Goal: Check status: Check status

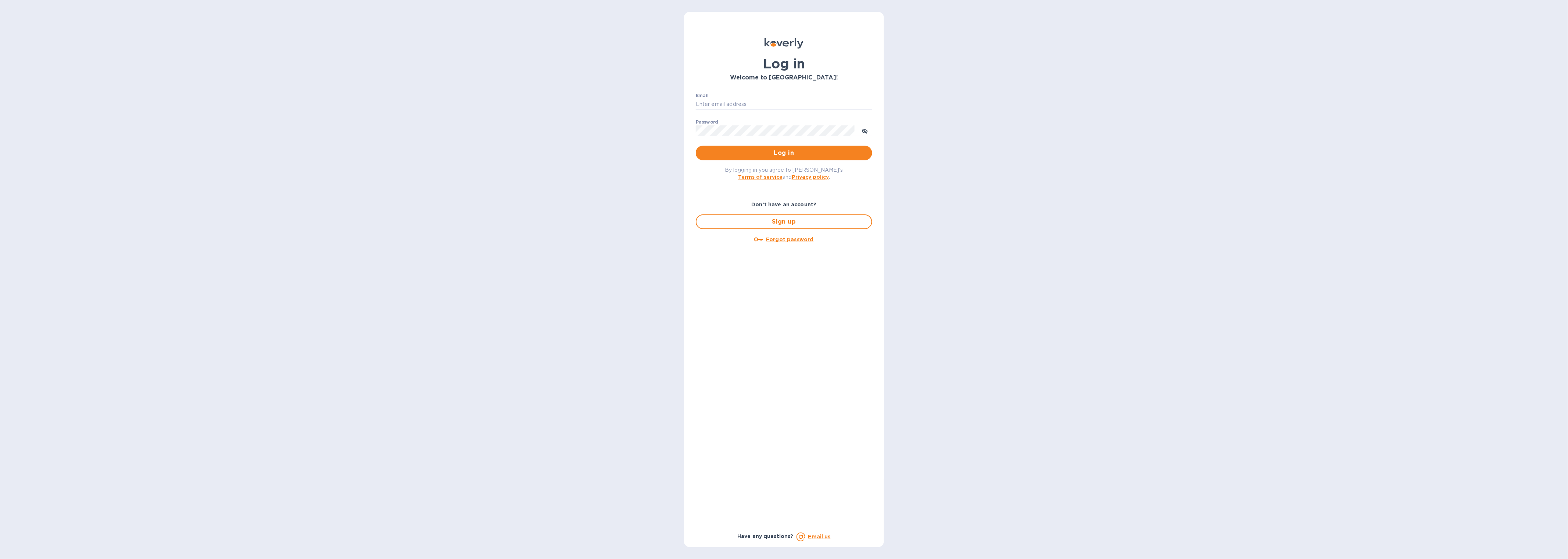
click at [716, 115] on p "​" at bounding box center [784, 115] width 176 height 8
click at [717, 102] on input "Email" at bounding box center [784, 104] width 176 height 11
type input "gford@koverly.com"
click at [696, 146] on button "Log in" at bounding box center [784, 153] width 176 height 15
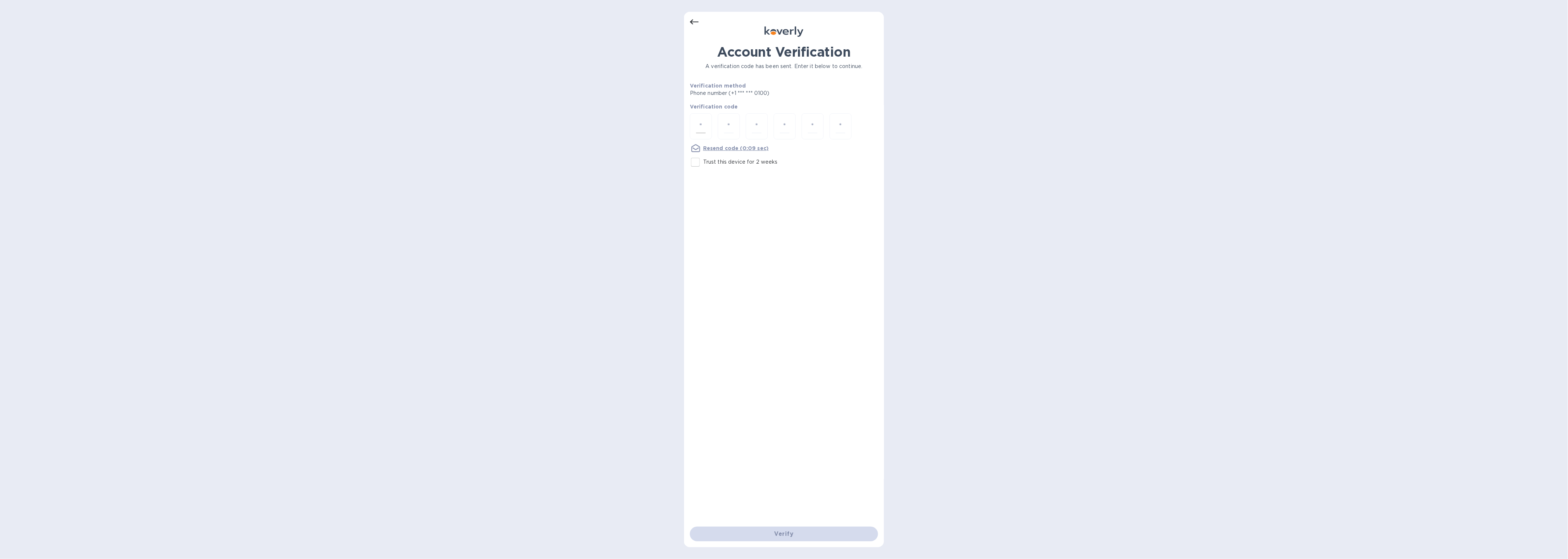
click at [706, 134] on div at bounding box center [701, 126] width 22 height 26
type input "6"
type input "9"
type input "2"
type input "3"
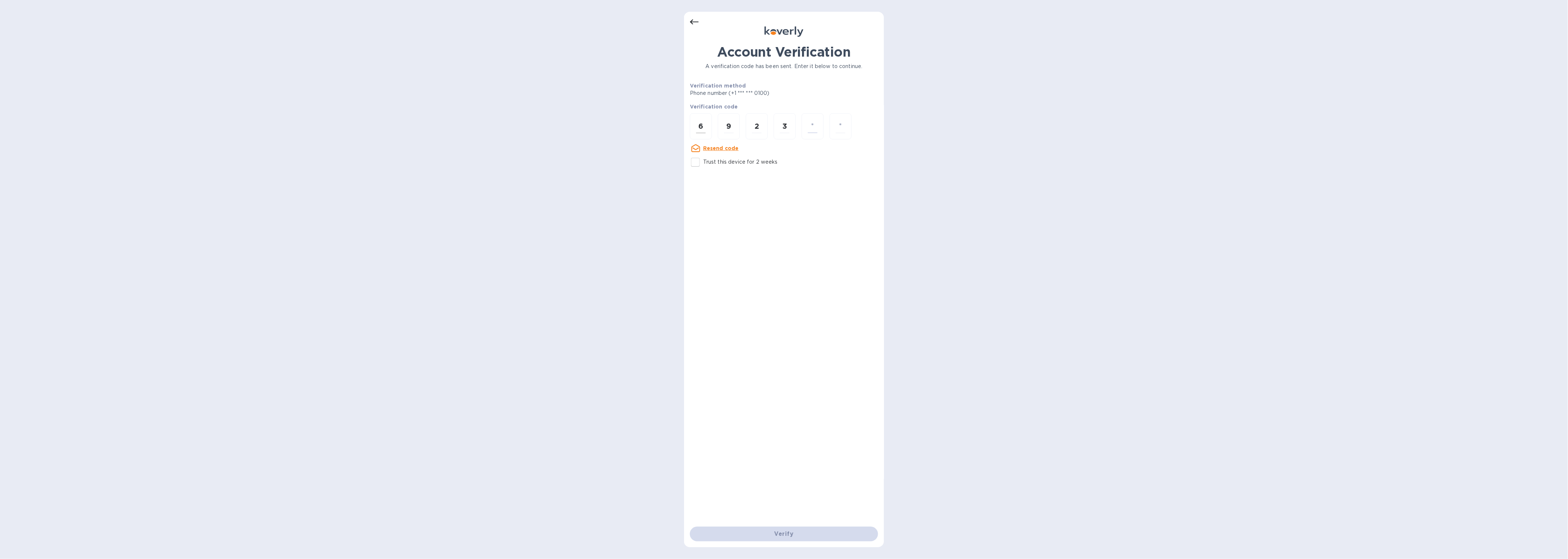
type input "9"
type input "5"
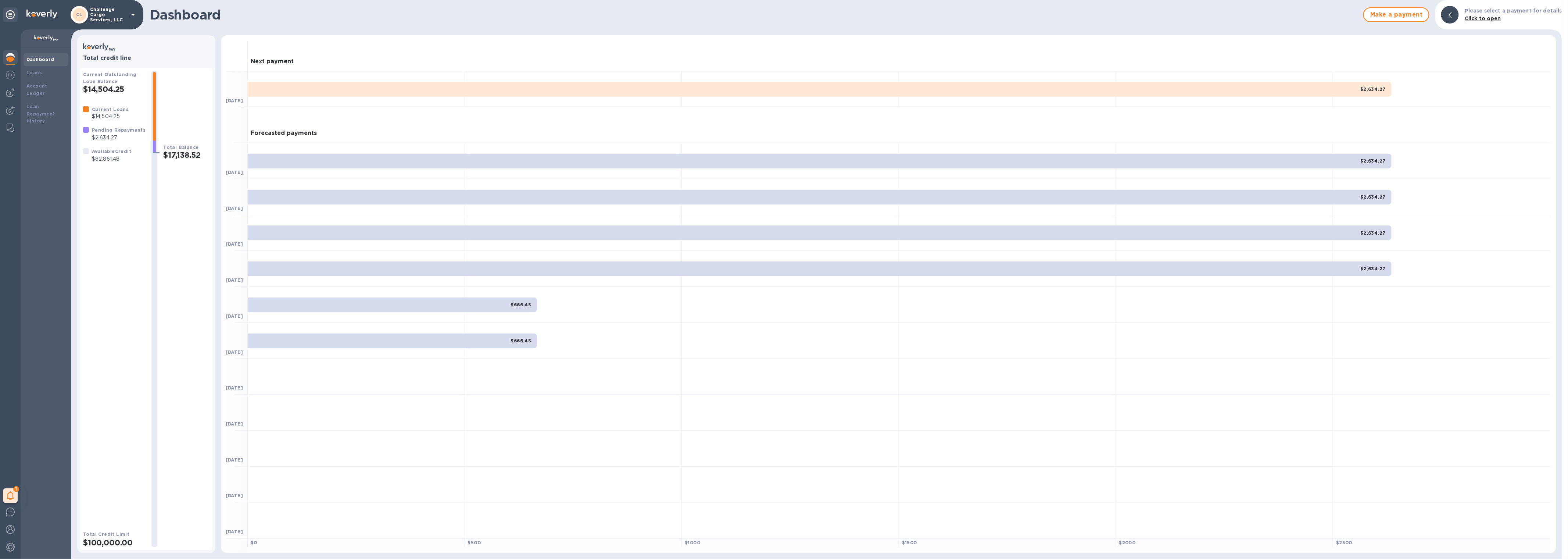
click at [112, 15] on p "Challenge Cargo Services, LLC" at bounding box center [108, 14] width 37 height 16
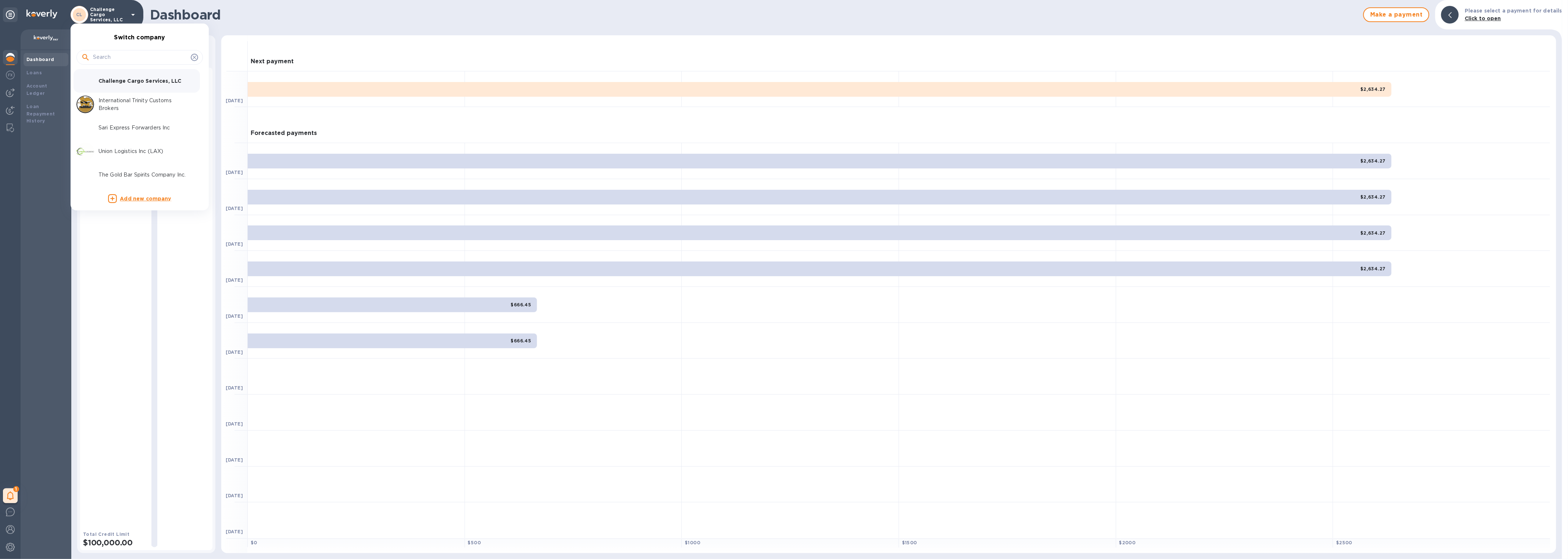
click at [112, 15] on div at bounding box center [784, 280] width 1568 height 559
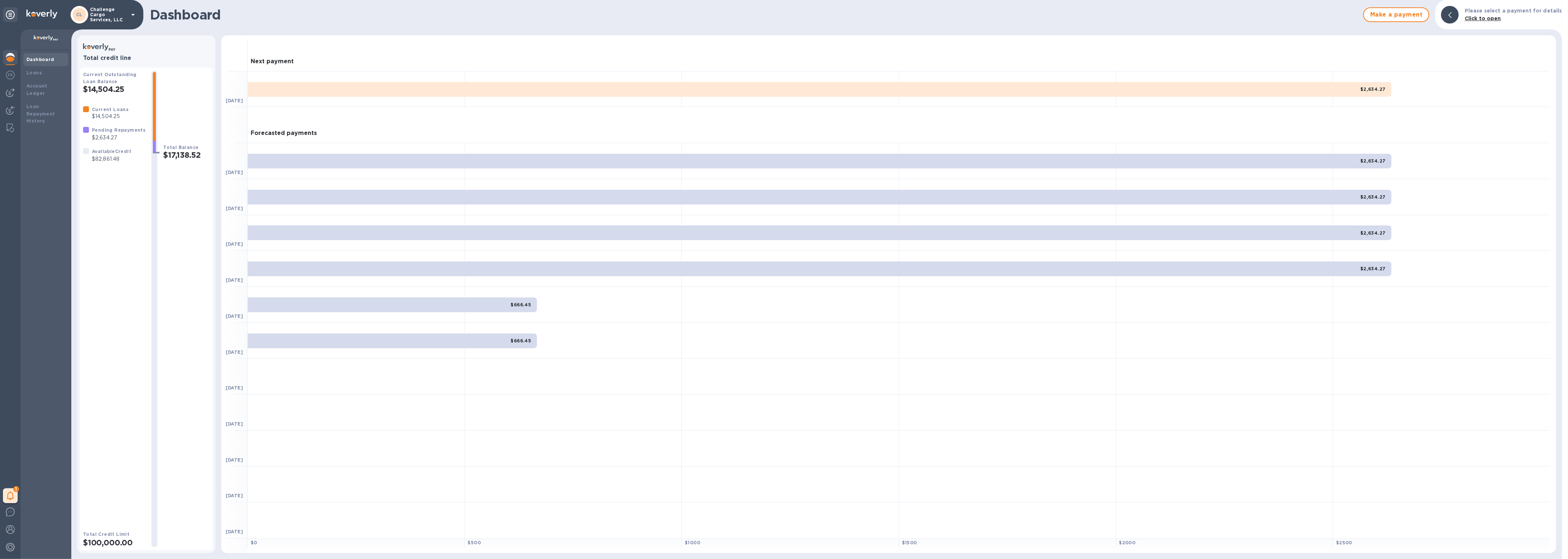
click at [120, 14] on p "Challenge Cargo Services, LLC" at bounding box center [108, 14] width 37 height 16
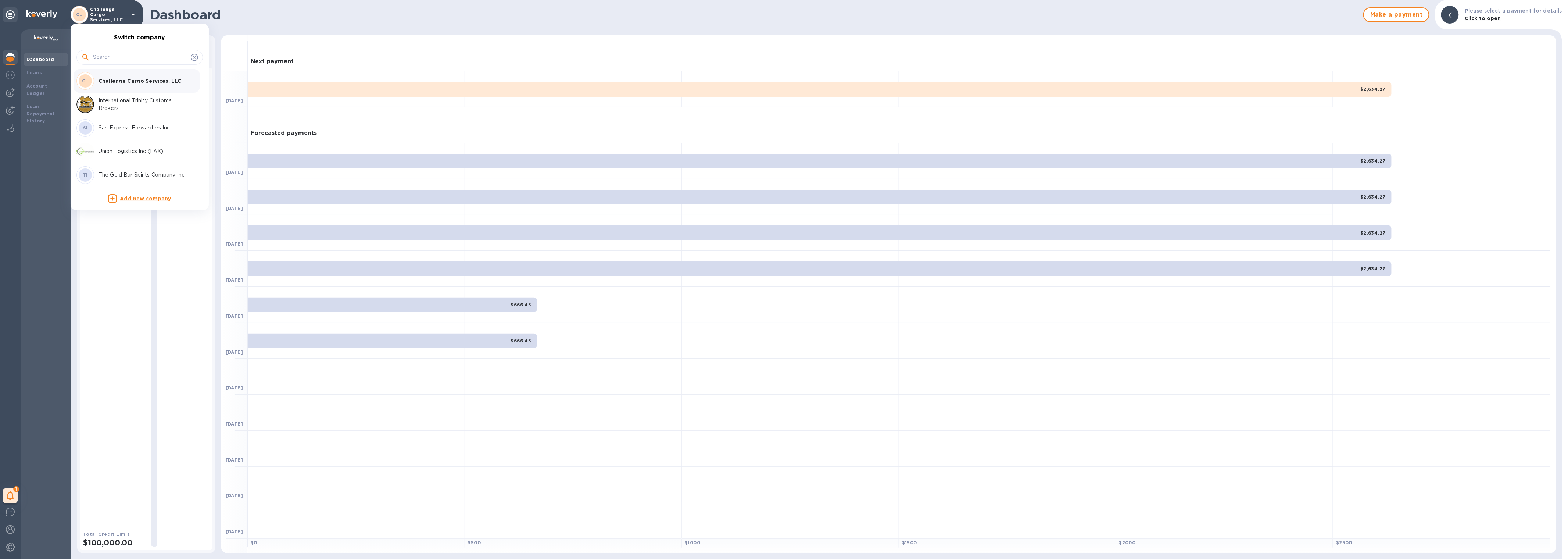
click at [115, 107] on p "International Trinity Customs Brokers" at bounding box center [144, 104] width 92 height 16
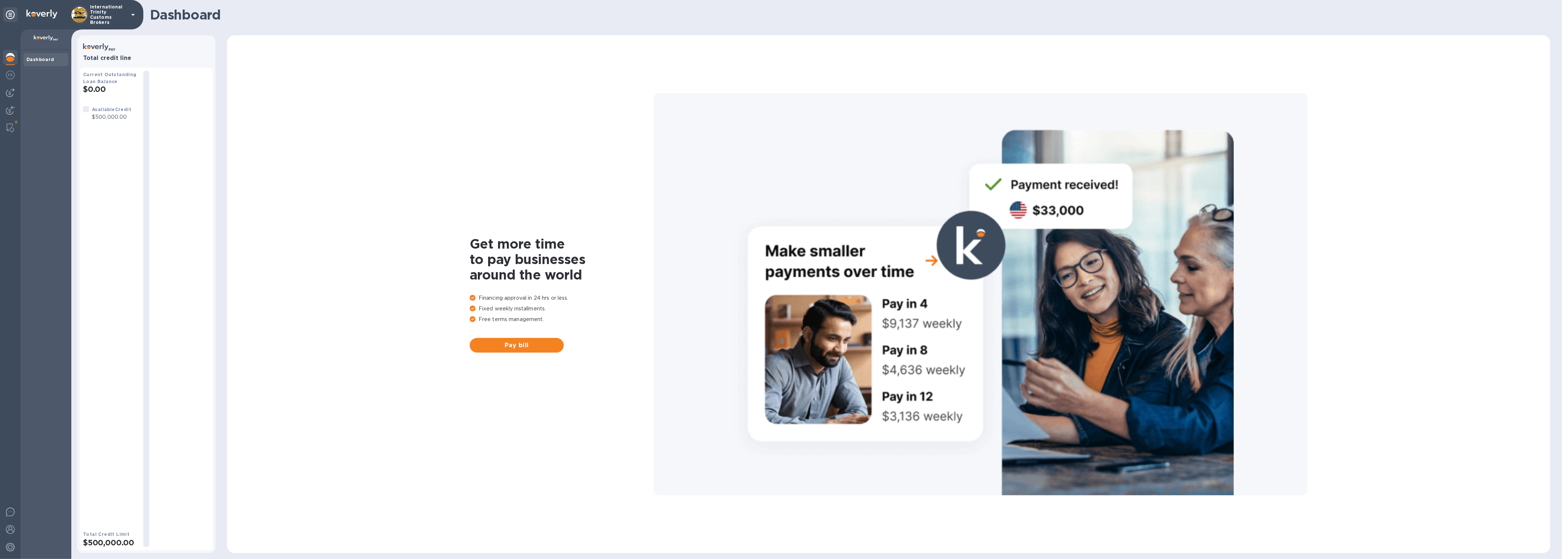
click at [126, 15] on p "International Trinity Customs Brokers" at bounding box center [108, 14] width 37 height 21
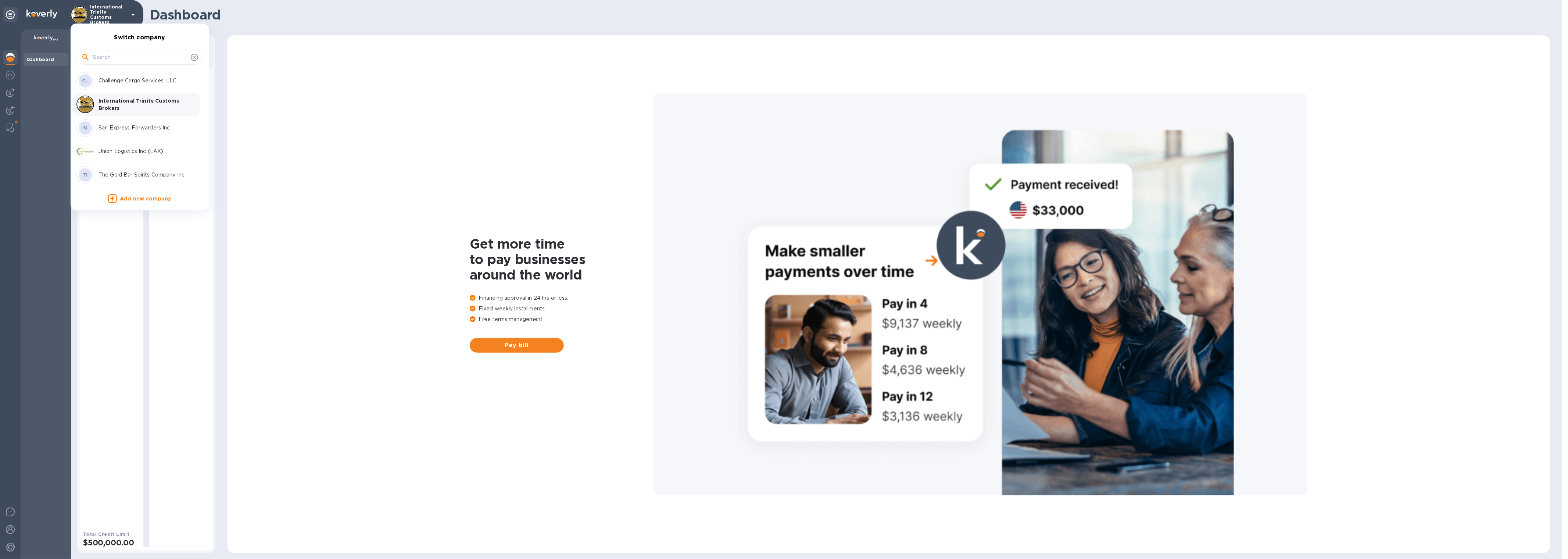
click at [110, 154] on p "Union Logistics Inc (LAX)" at bounding box center [144, 151] width 92 height 7
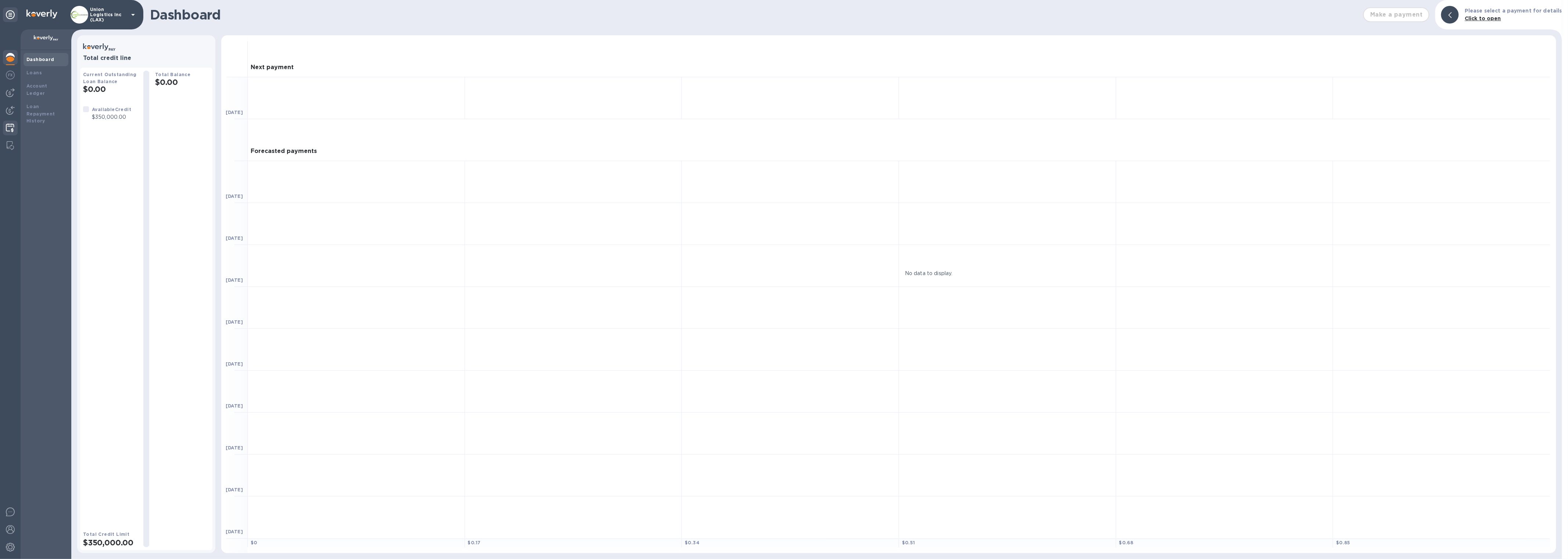
click at [10, 134] on div at bounding box center [10, 129] width 14 height 16
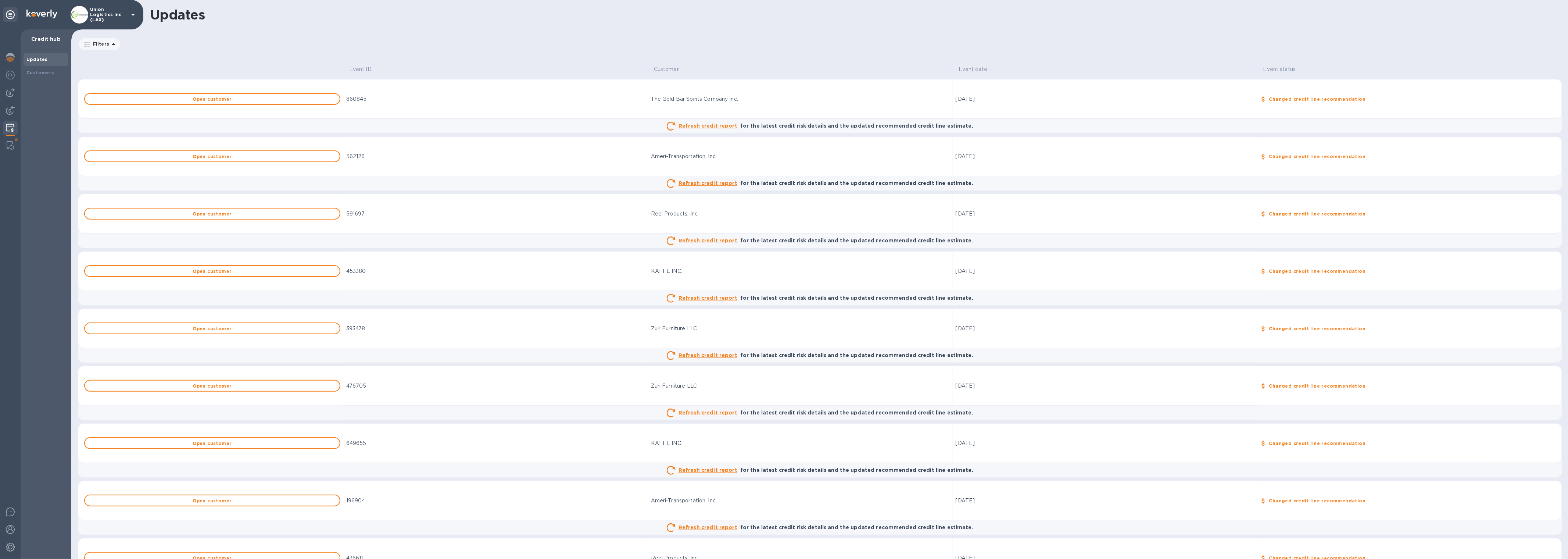
click at [523, 96] on div "860845" at bounding box center [495, 98] width 298 height 7
click at [47, 73] on b "Customers" at bounding box center [40, 73] width 28 height 6
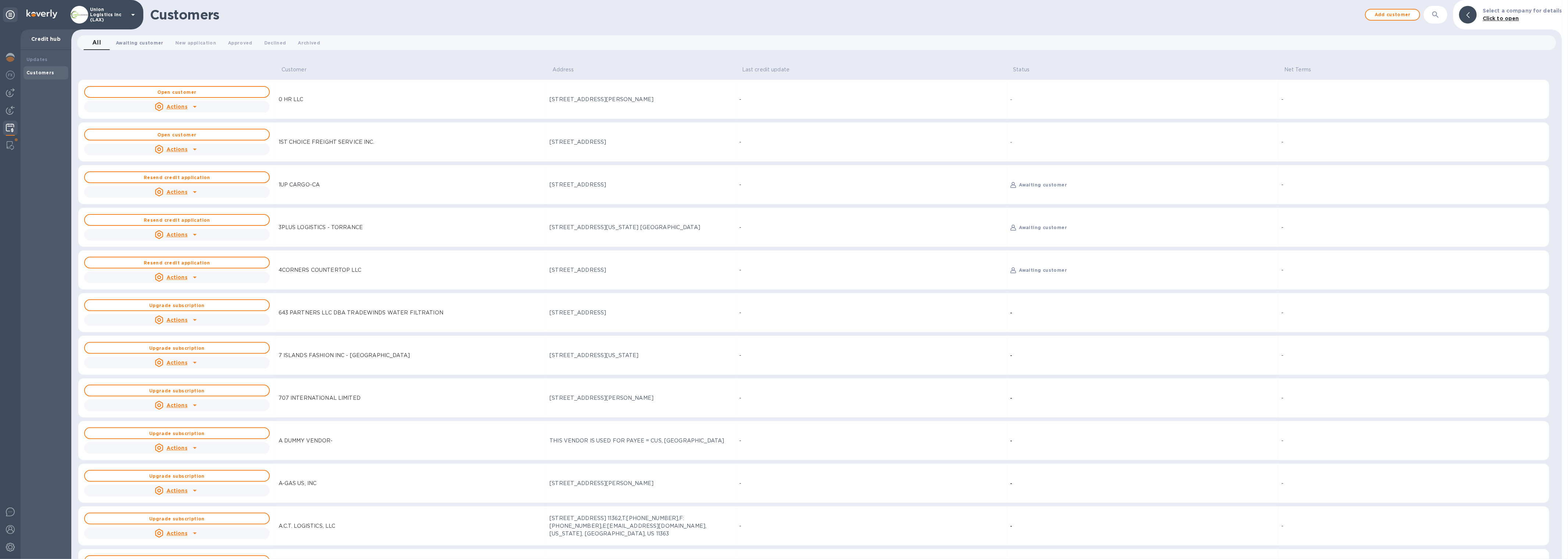
click at [136, 40] on span "Awaiting customer 0" at bounding box center [139, 42] width 48 height 7
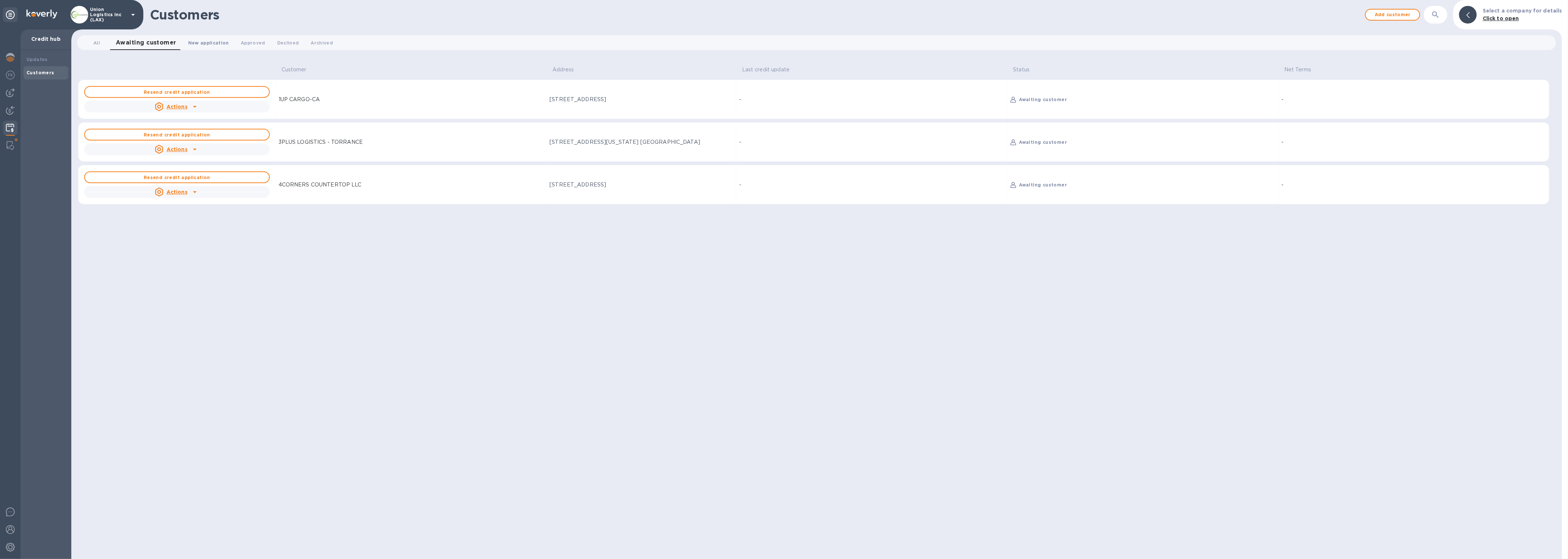
click at [197, 41] on span "New application 0" at bounding box center [208, 42] width 40 height 7
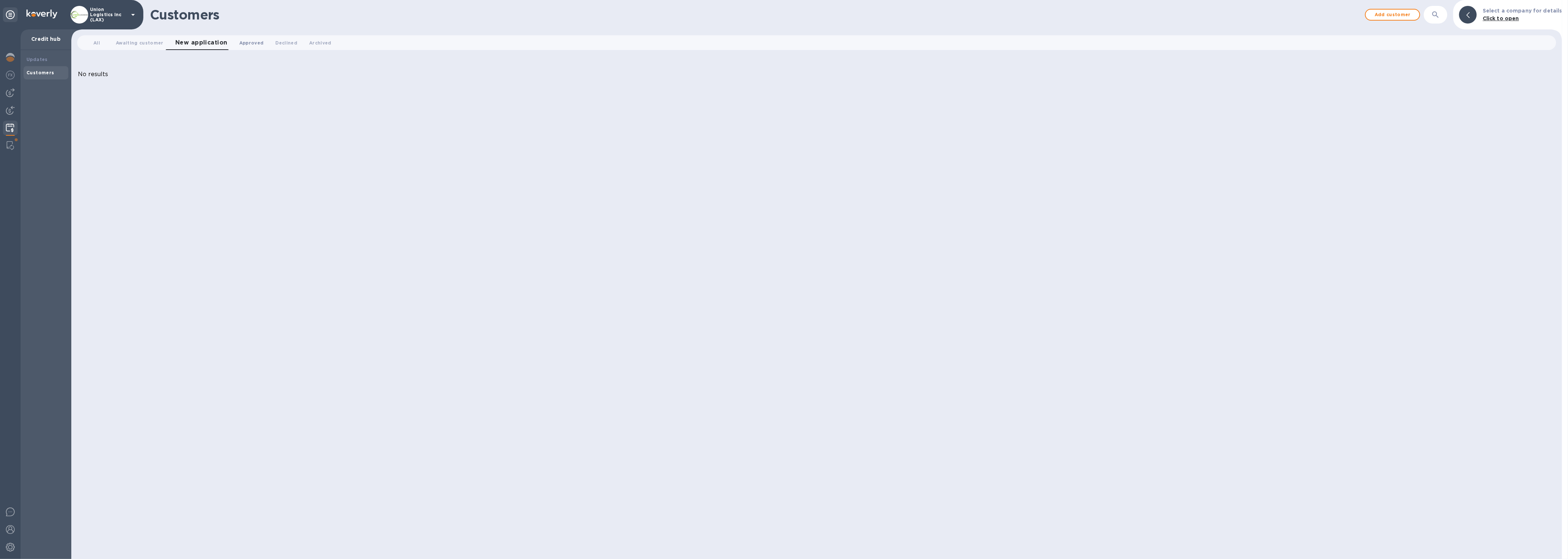
click at [252, 40] on span "Approved 0" at bounding box center [251, 42] width 25 height 7
drag, startPoint x: 273, startPoint y: 39, endPoint x: 278, endPoint y: 42, distance: 5.8
click at [273, 39] on span "Declined 0" at bounding box center [283, 42] width 22 height 7
click at [308, 40] on span "Archived 0" at bounding box center [314, 42] width 22 height 7
click at [99, 45] on span "All 0" at bounding box center [96, 42] width 7 height 7
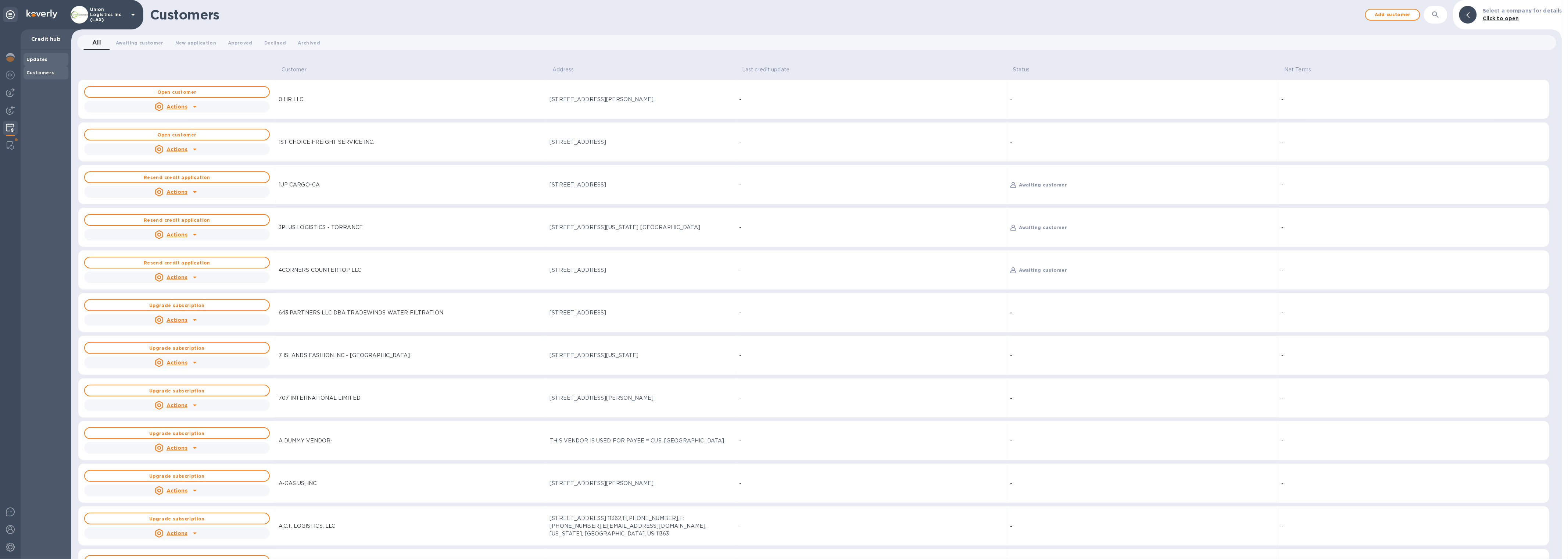
click at [43, 59] on b "Updates" at bounding box center [37, 59] width 21 height 6
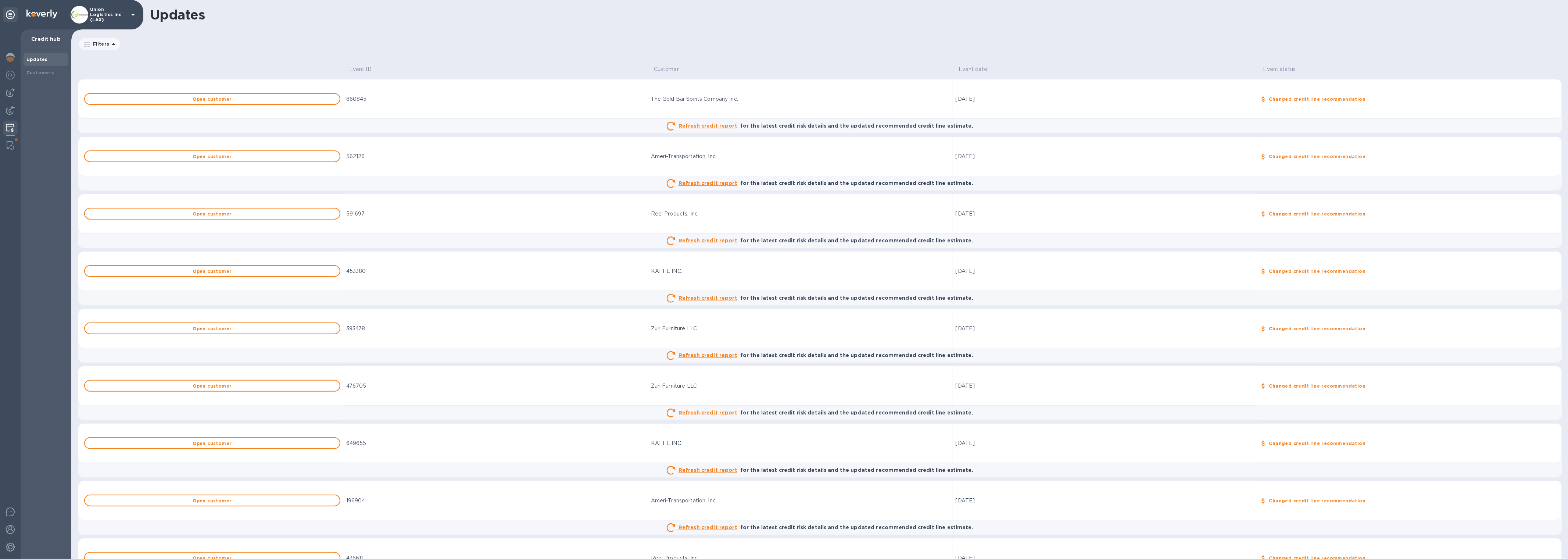
click at [688, 106] on td "The Gold Bar Spirits Company Inc." at bounding box center [800, 99] width 305 height 40
click at [1289, 97] on b "Changed credit line recommendation" at bounding box center [1317, 99] width 96 height 6
click at [97, 20] on div "Union Logistics Inc (LAX)" at bounding box center [104, 14] width 67 height 17
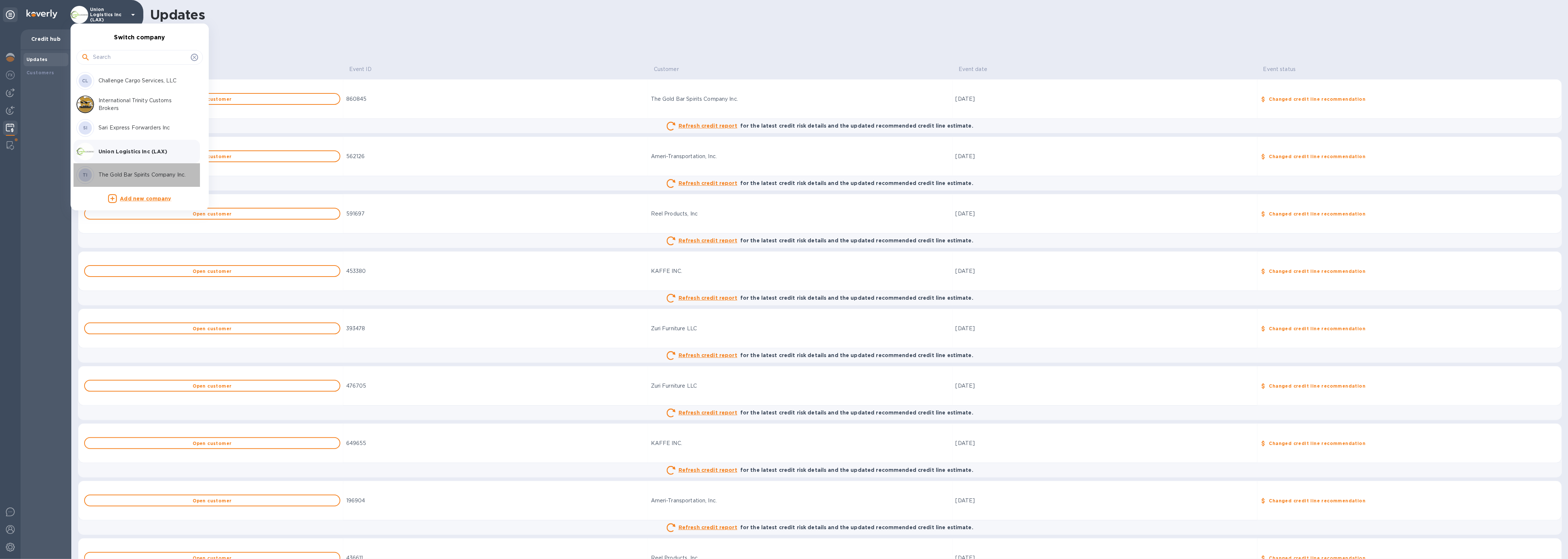
click at [113, 173] on p "The Gold Bar Spirits Company Inc." at bounding box center [144, 174] width 92 height 7
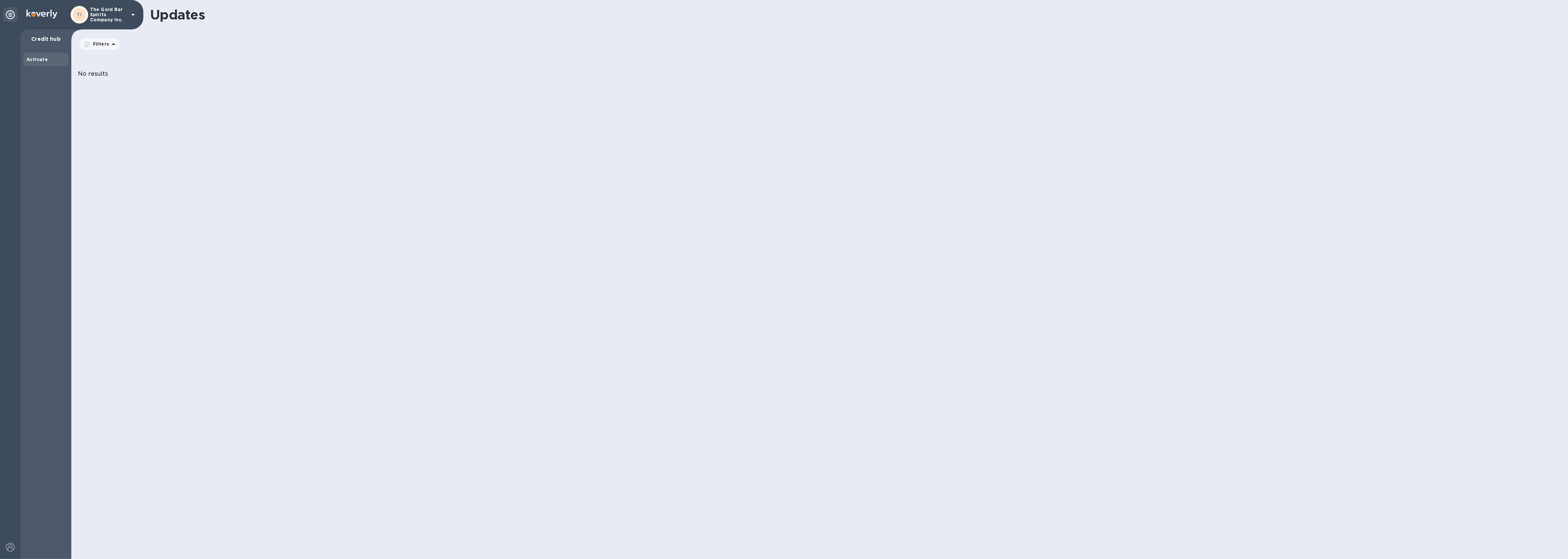
click at [28, 58] on b "Activate" at bounding box center [37, 59] width 21 height 6
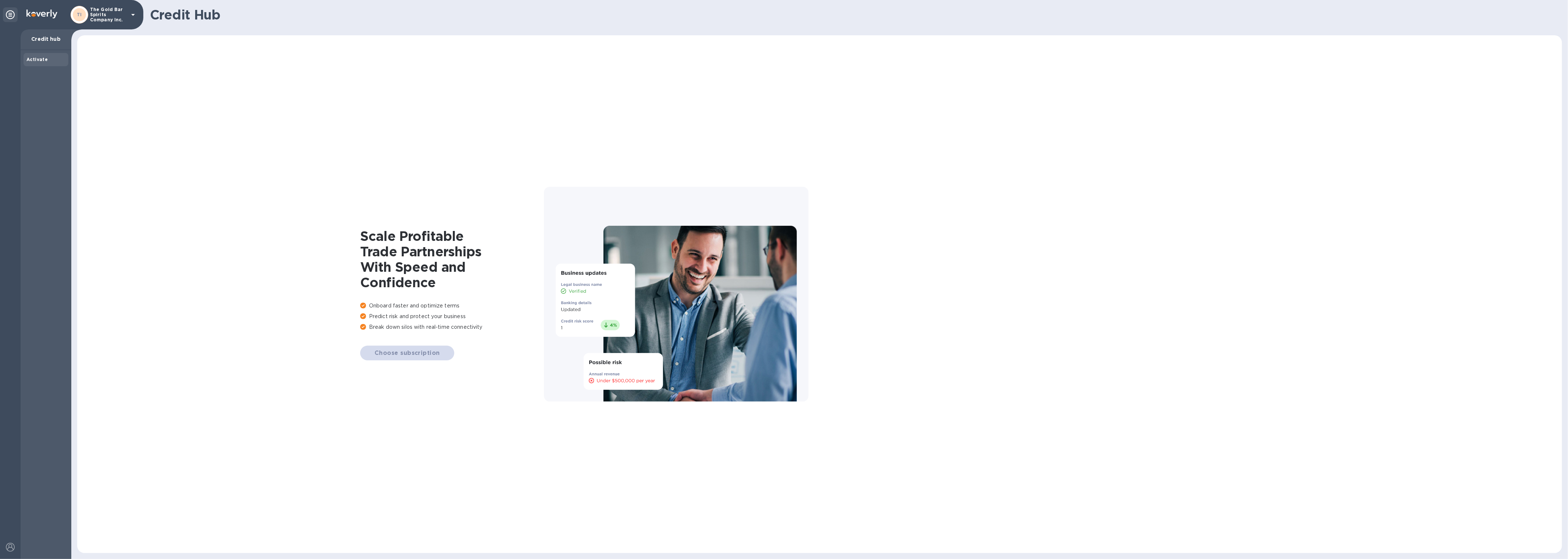
click at [118, 8] on p "The Gold Bar Spirits Company Inc." at bounding box center [108, 14] width 37 height 16
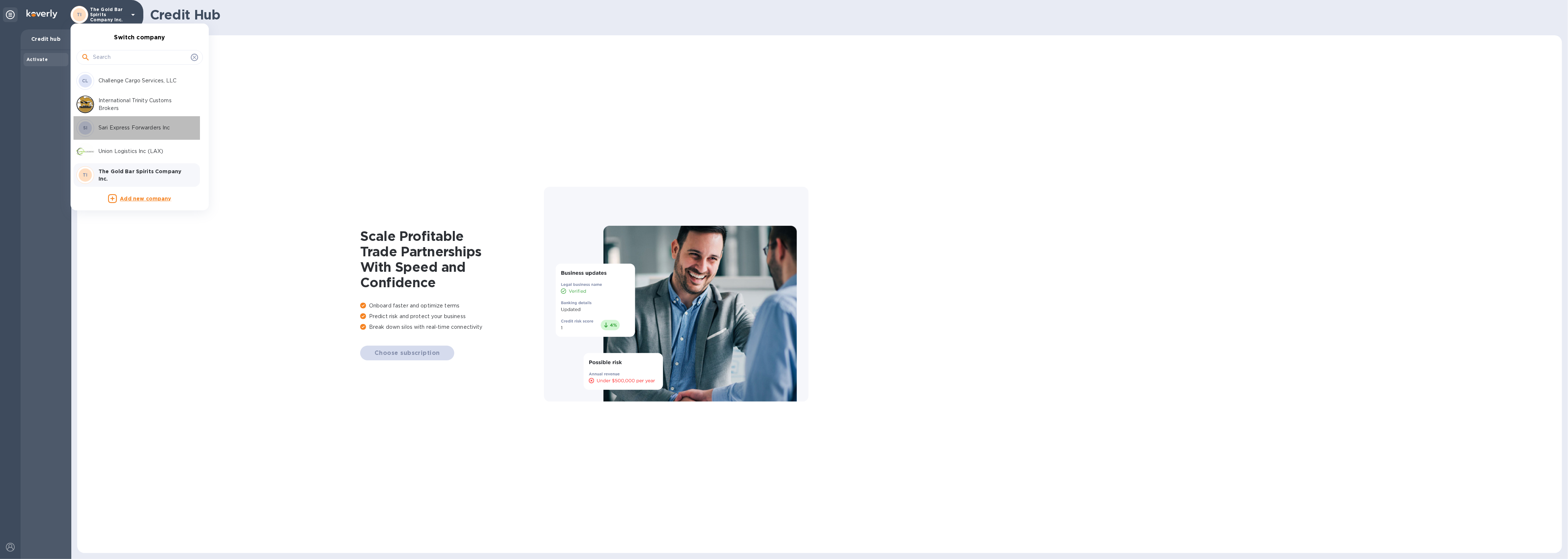
click at [115, 125] on p "Sari Express Forwarders Inc" at bounding box center [144, 127] width 92 height 7
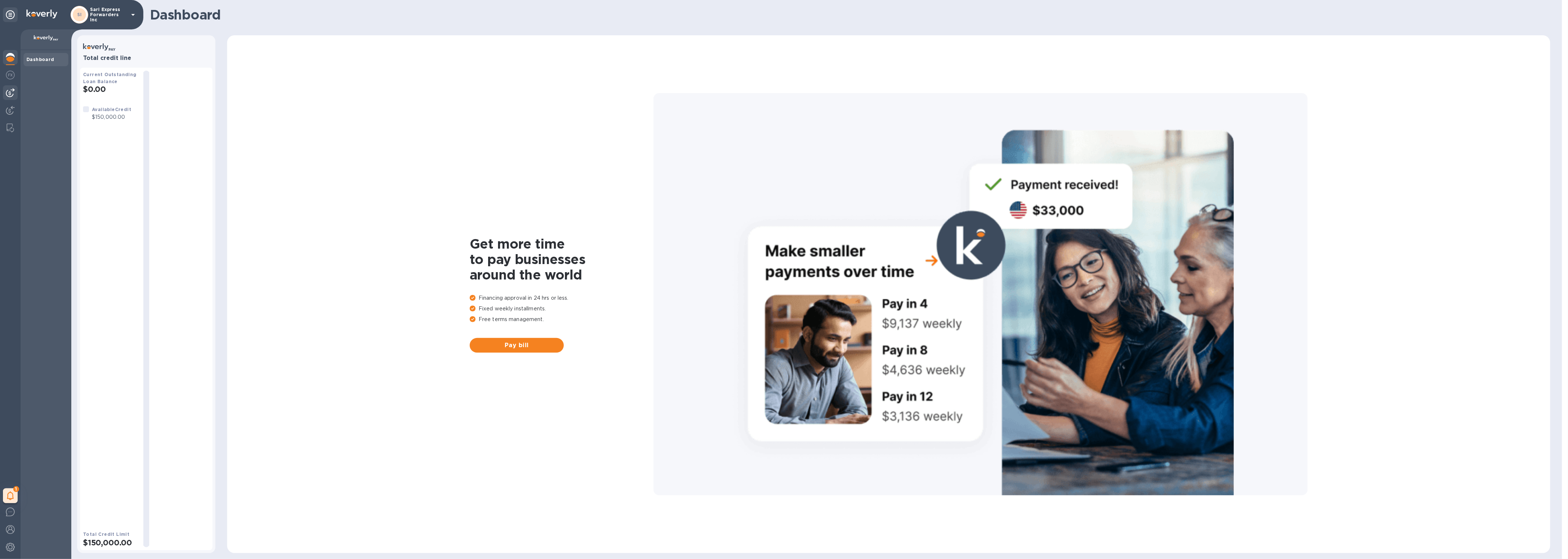
click at [16, 92] on div at bounding box center [11, 92] width 15 height 15
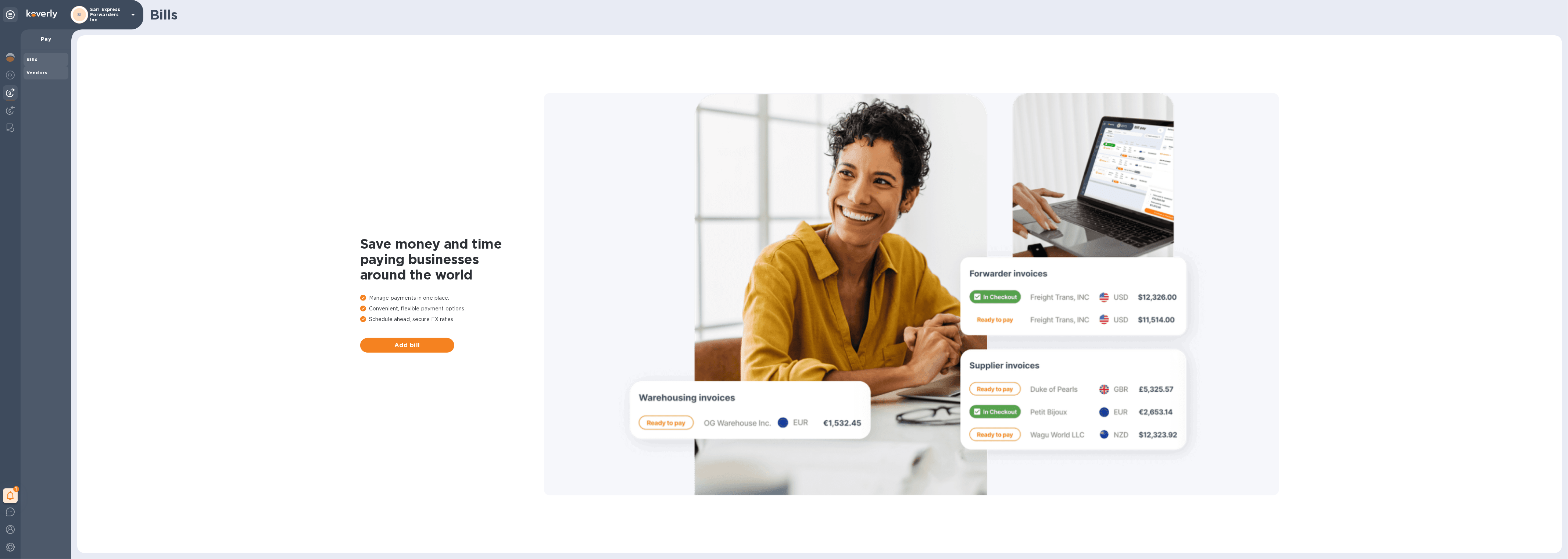
click at [31, 71] on b "Vendors" at bounding box center [37, 73] width 21 height 6
click at [9, 112] on img at bounding box center [10, 110] width 9 height 9
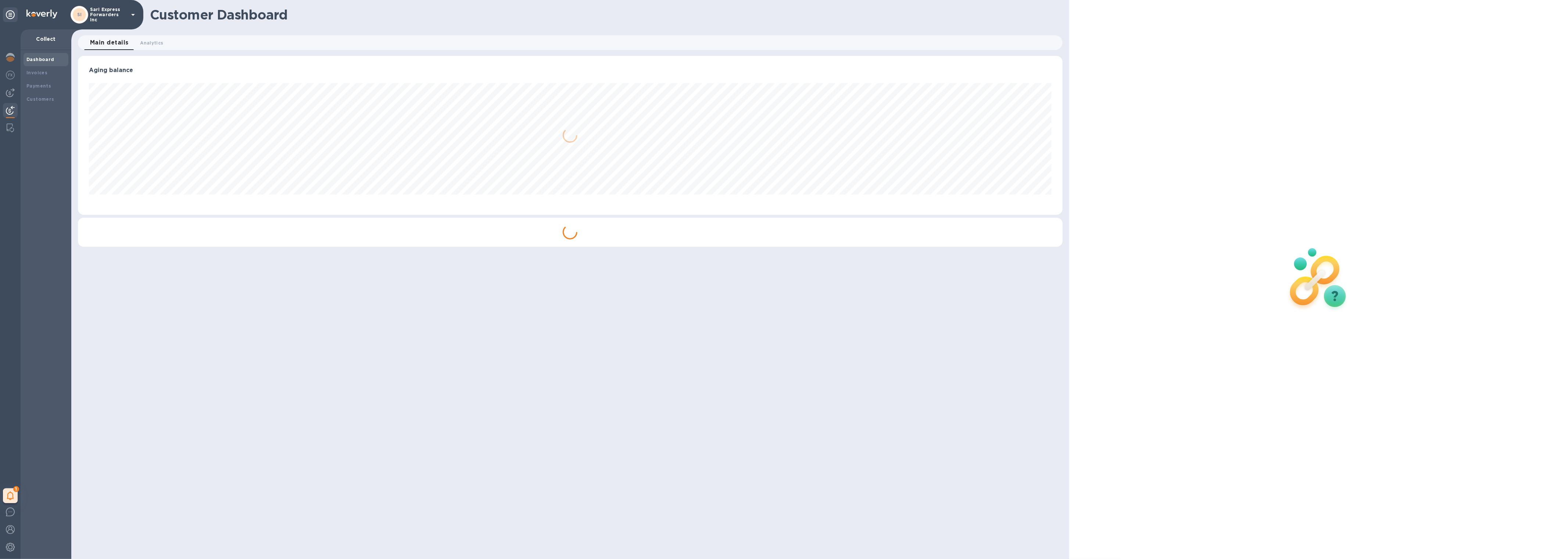
scroll to position [159, 984]
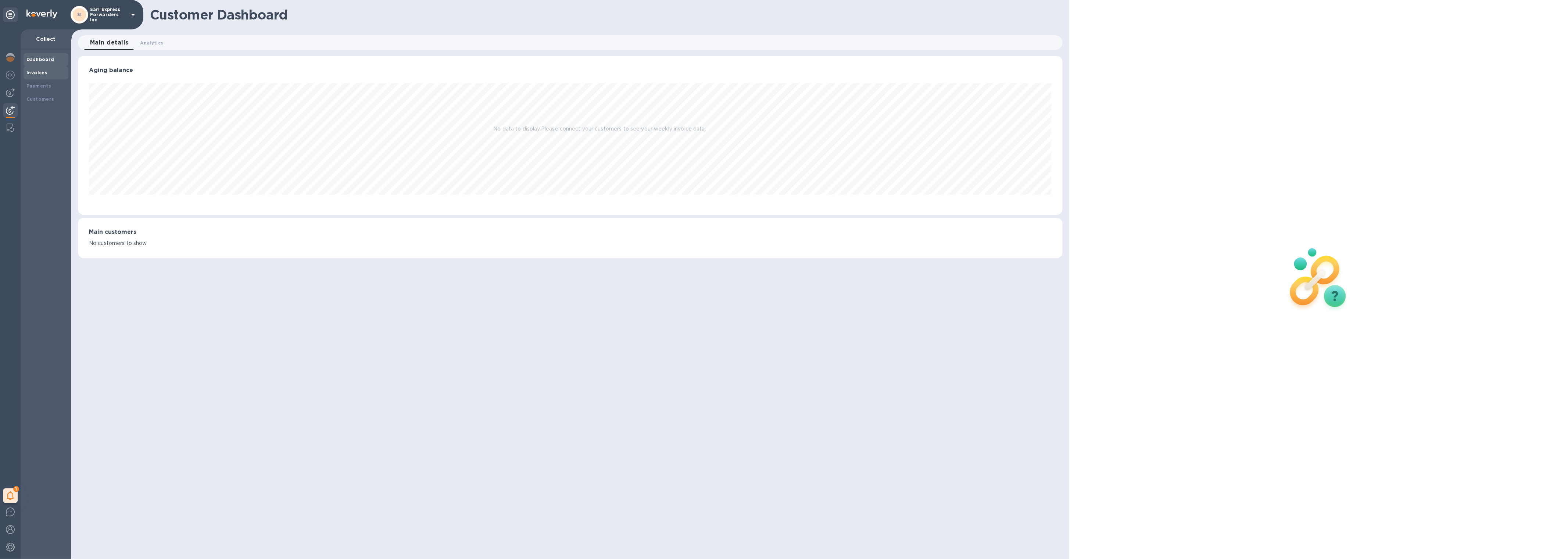
click at [47, 72] on div "Invoices" at bounding box center [45, 73] width 39 height 7
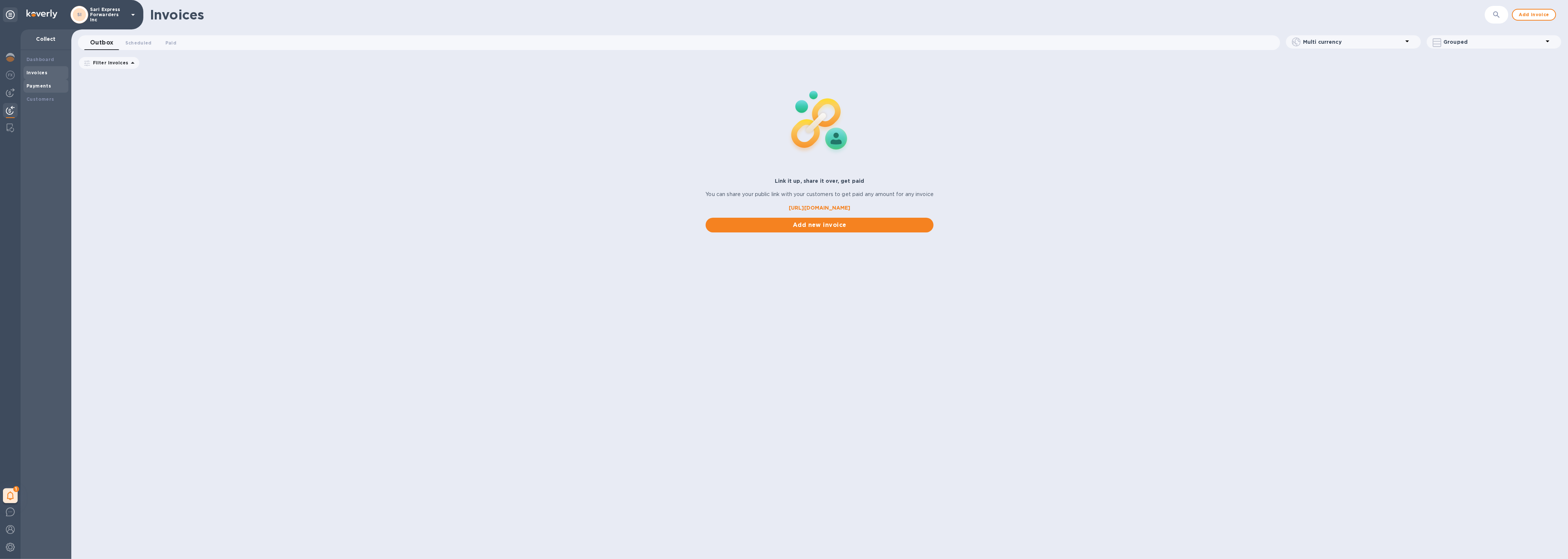
click at [39, 88] on b "Payments" at bounding box center [39, 86] width 25 height 6
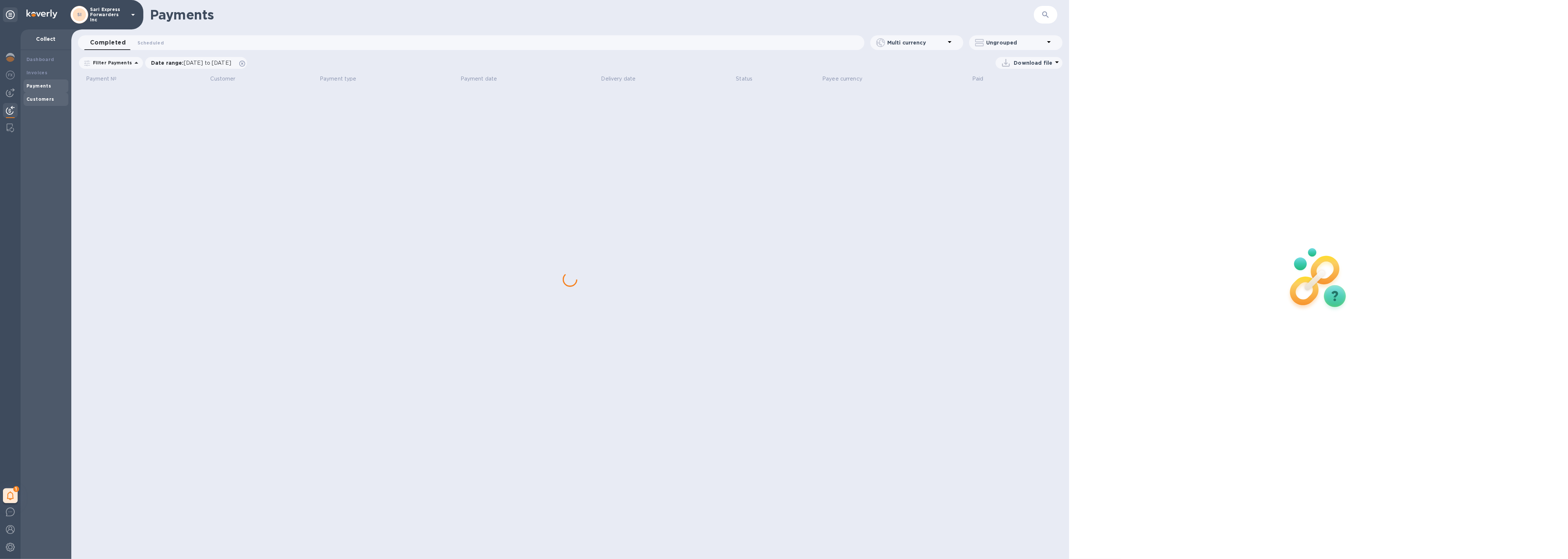
click at [43, 101] on div "Customers" at bounding box center [45, 99] width 39 height 7
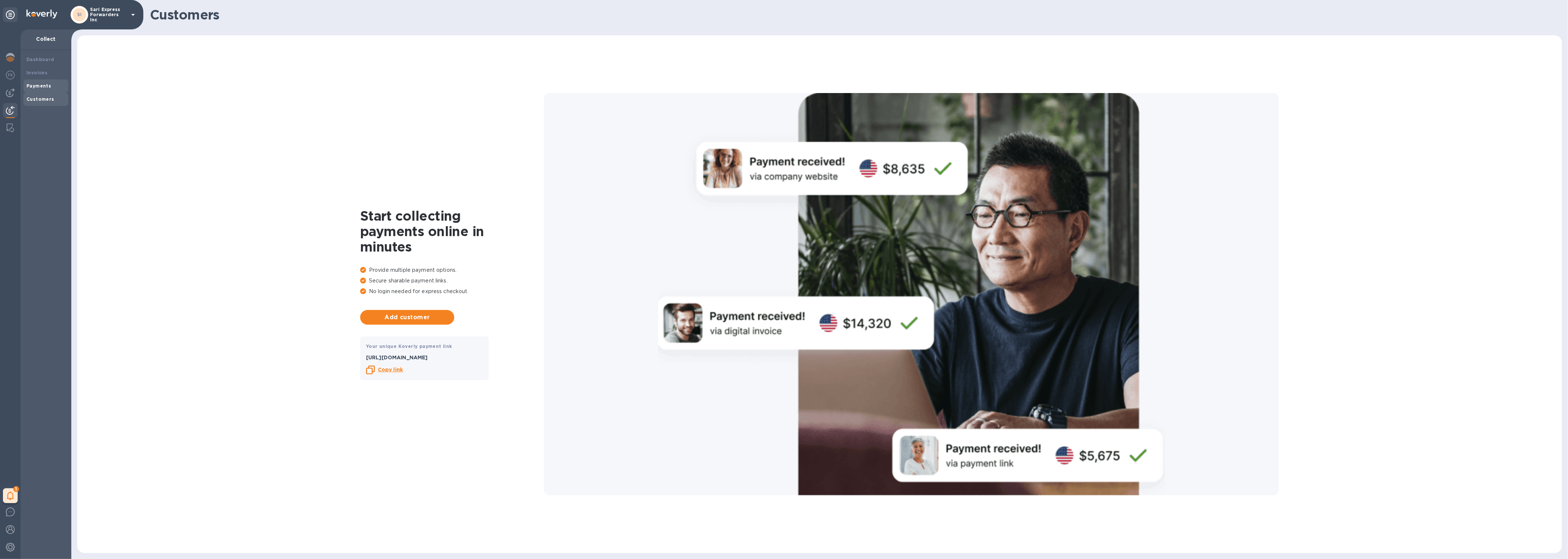
click at [44, 81] on div "Payments" at bounding box center [46, 86] width 45 height 13
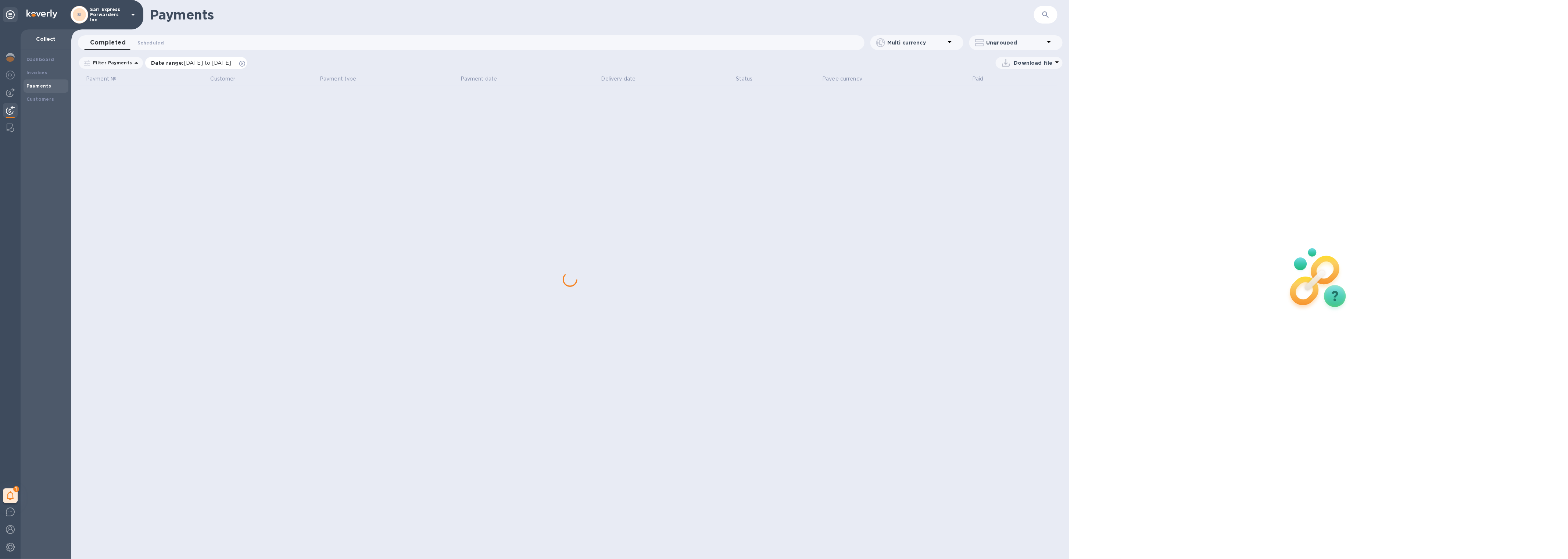
drag, startPoint x: 263, startPoint y: 63, endPoint x: 258, endPoint y: 63, distance: 5.0
click at [247, 63] on div "Date range : [DATE] to [DATE]" at bounding box center [195, 63] width 101 height 12
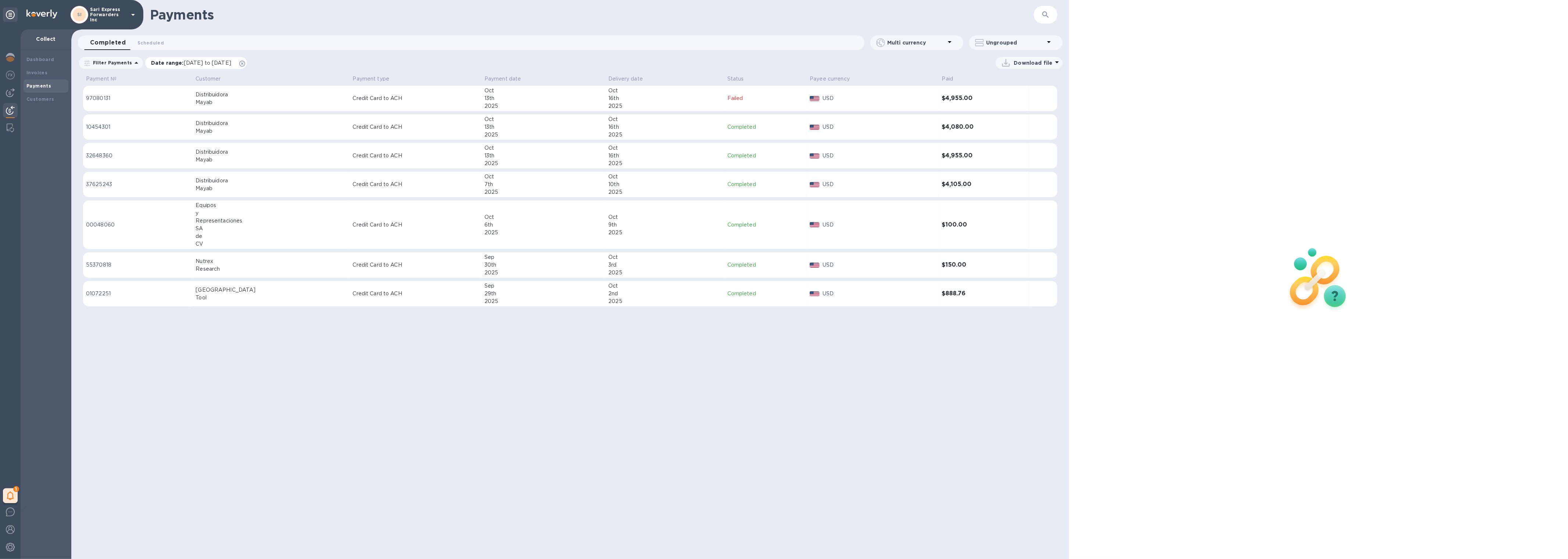
click at [245, 63] on icon at bounding box center [242, 63] width 6 height 6
click at [628, 106] on div "2025" at bounding box center [664, 106] width 113 height 7
